Goal: Task Accomplishment & Management: Manage account settings

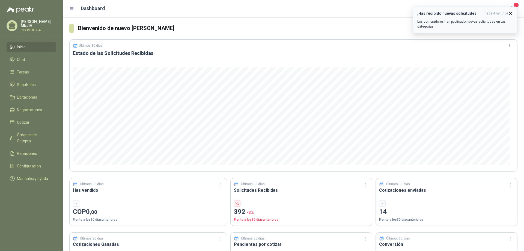
drag, startPoint x: 511, startPoint y: 13, endPoint x: 501, endPoint y: 17, distance: 10.9
click at [510, 13] on icon "button" at bounding box center [510, 13] width 5 height 5
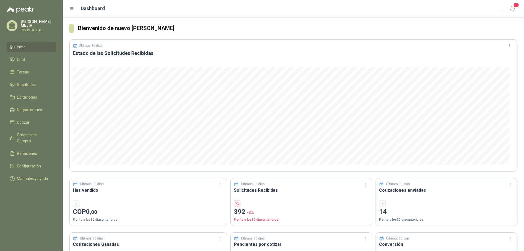
drag, startPoint x: 514, startPoint y: 6, endPoint x: 501, endPoint y: 15, distance: 15.7
click at [514, 7] on span "1" at bounding box center [516, 4] width 6 height 5
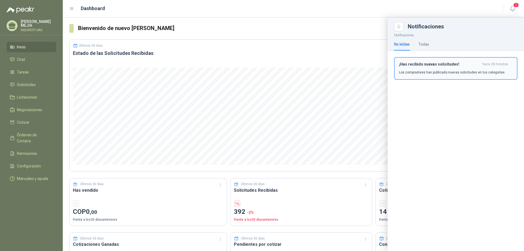
click at [427, 64] on h3 "¡Has recibido nuevas solicitudes!" at bounding box center [439, 64] width 81 height 5
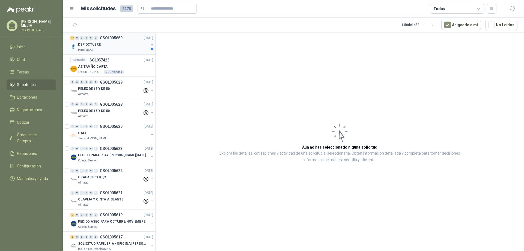
click at [112, 46] on div "DSP OCTUBRE" at bounding box center [113, 44] width 71 height 7
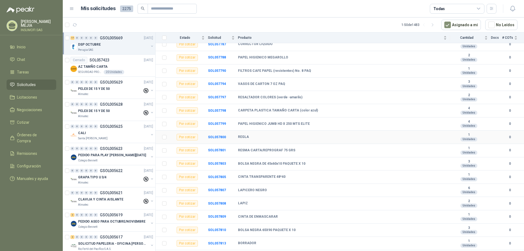
scroll to position [78, 0]
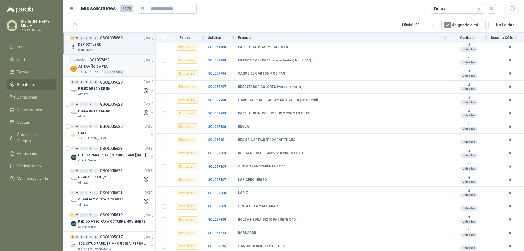
click at [115, 66] on div "AZ TAMÑO CARTA" at bounding box center [115, 66] width 75 height 7
click at [103, 48] on div "Perugia SAS" at bounding box center [113, 50] width 71 height 4
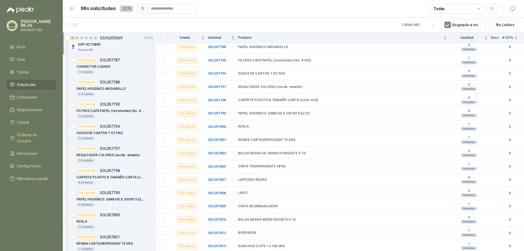
scroll to position [2, 0]
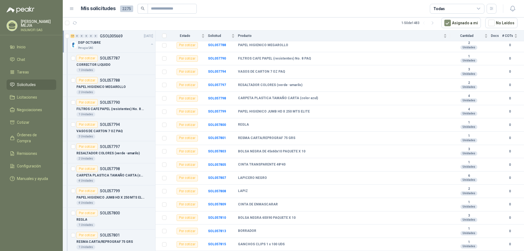
click at [94, 47] on div "Perugia SAS" at bounding box center [113, 48] width 71 height 4
